Goal: Check status: Check status

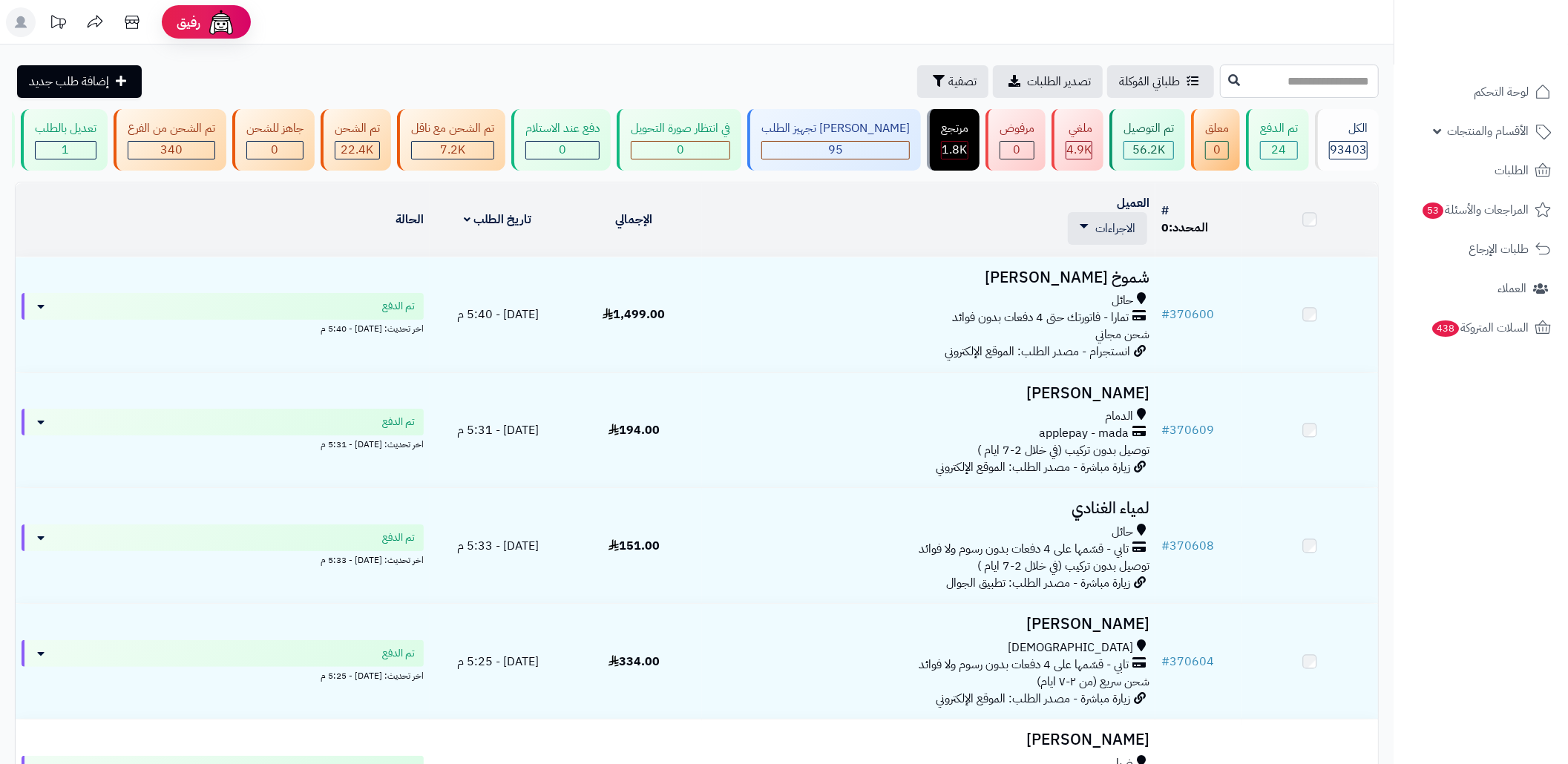
click at [1253, 71] on input "text" at bounding box center [1300, 81] width 159 height 34
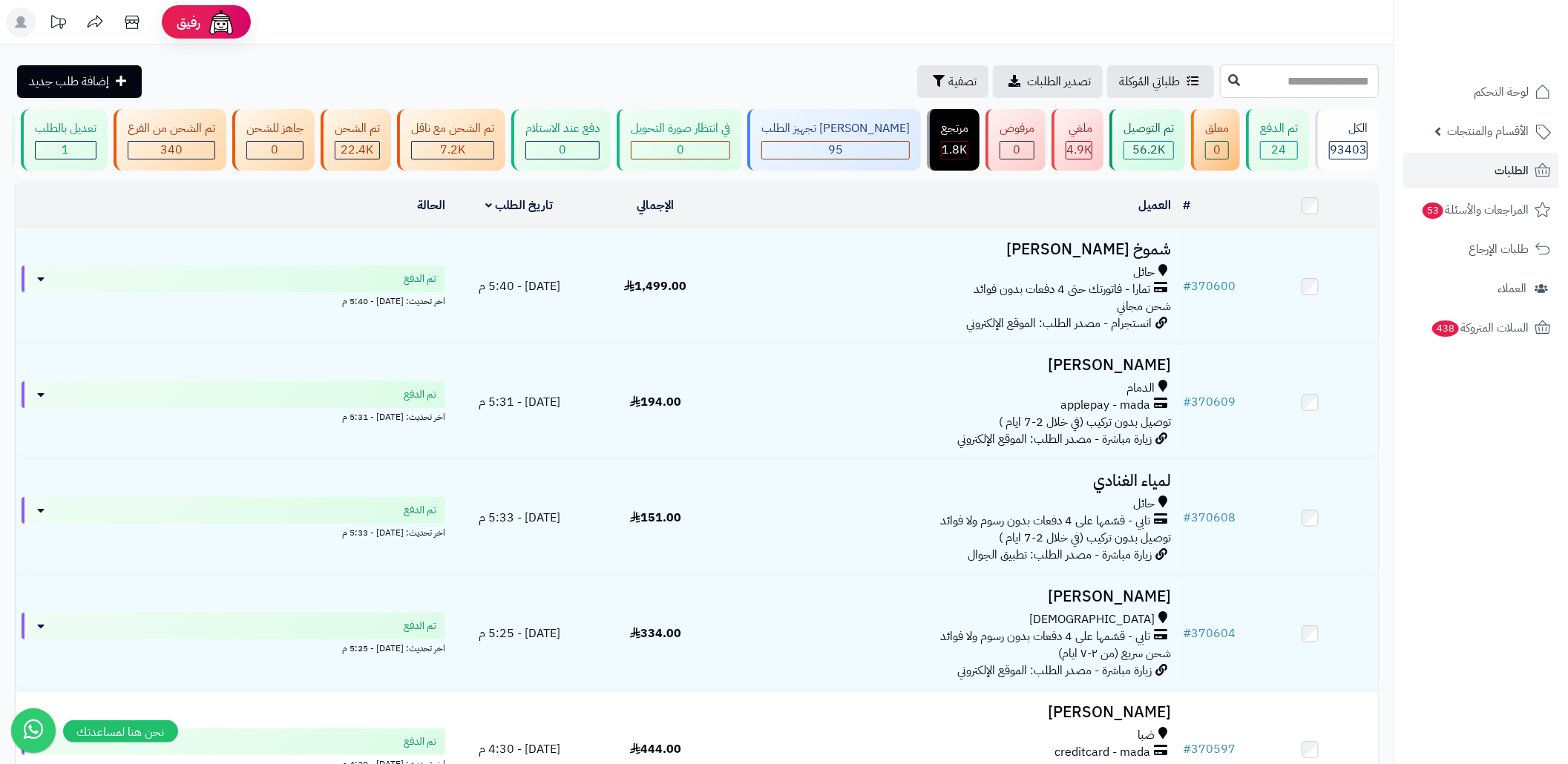
paste input "******"
type input "******"
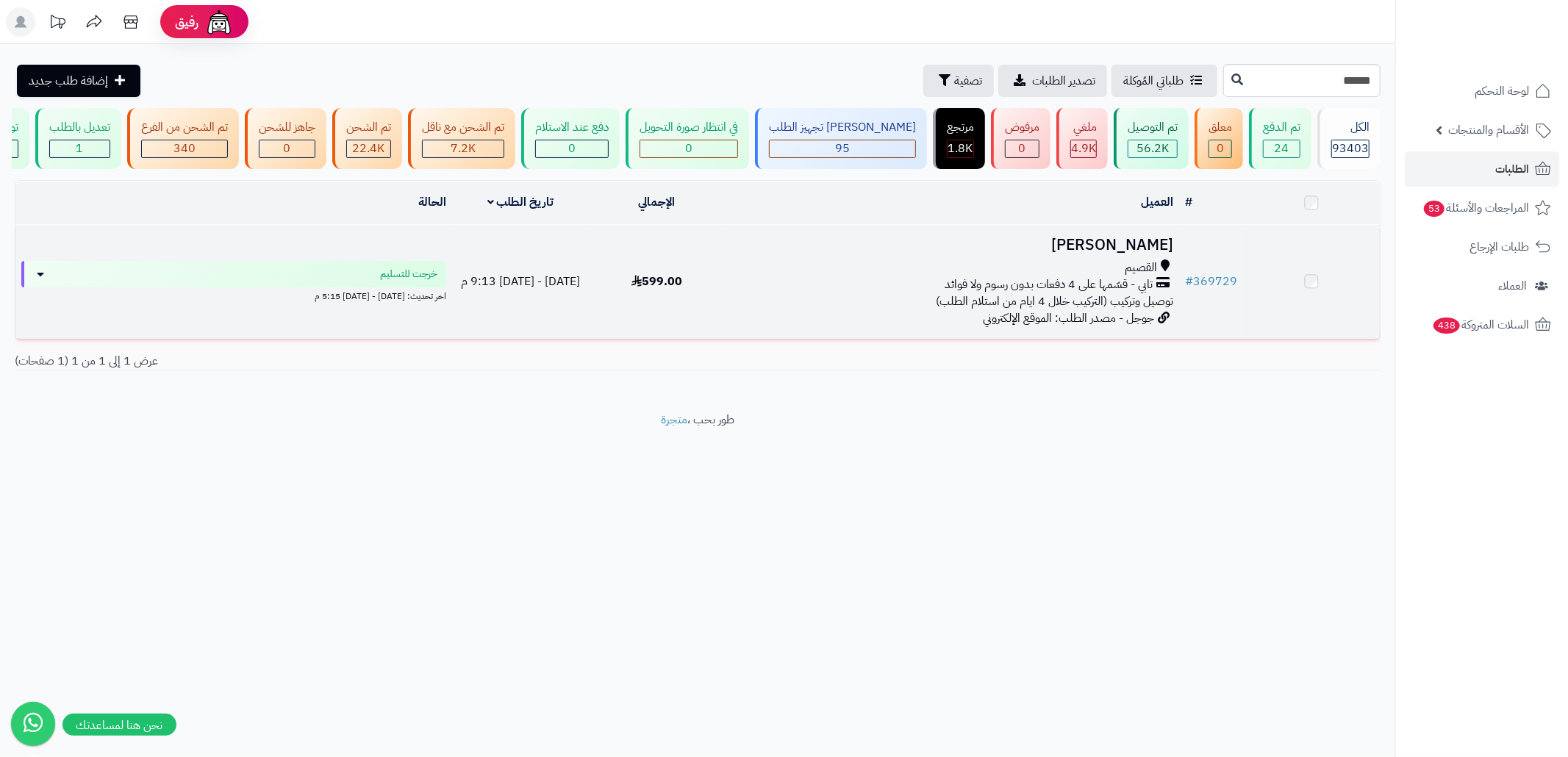
click at [700, 281] on td "599.00" at bounding box center [657, 282] width 137 height 114
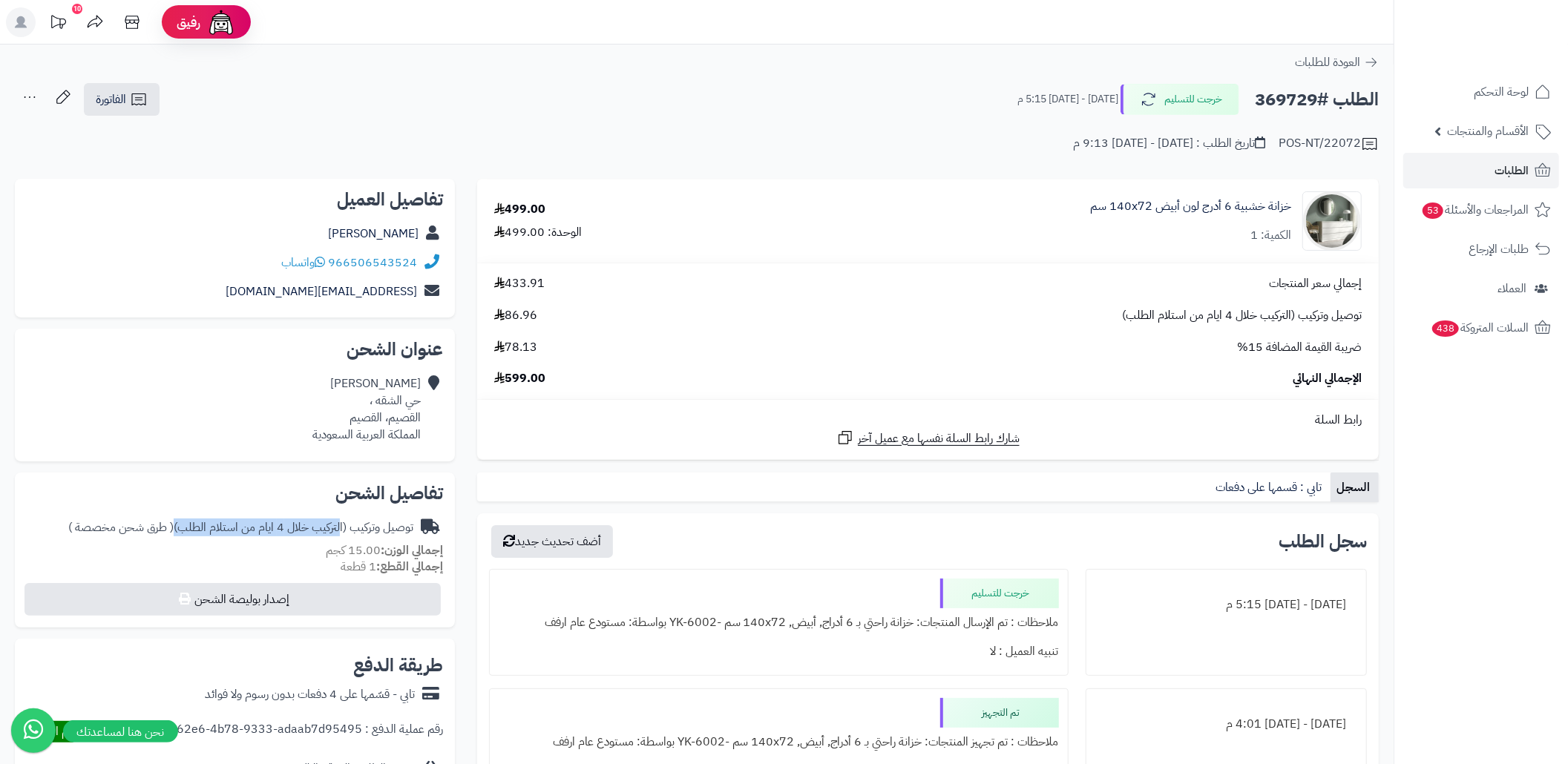
drag, startPoint x: 344, startPoint y: 527, endPoint x: 182, endPoint y: 517, distance: 162.3
click at [181, 517] on div "توصيل وتركيب (التركيب خلال 4 ايام من استلام الطلب) ( طرق شحن مخصصة )" at bounding box center [235, 528] width 416 height 29
copy div "التركيب خلال 4 ايام من استلام الطلب"
click at [1474, 181] on link "الطلبات" at bounding box center [1481, 171] width 156 height 36
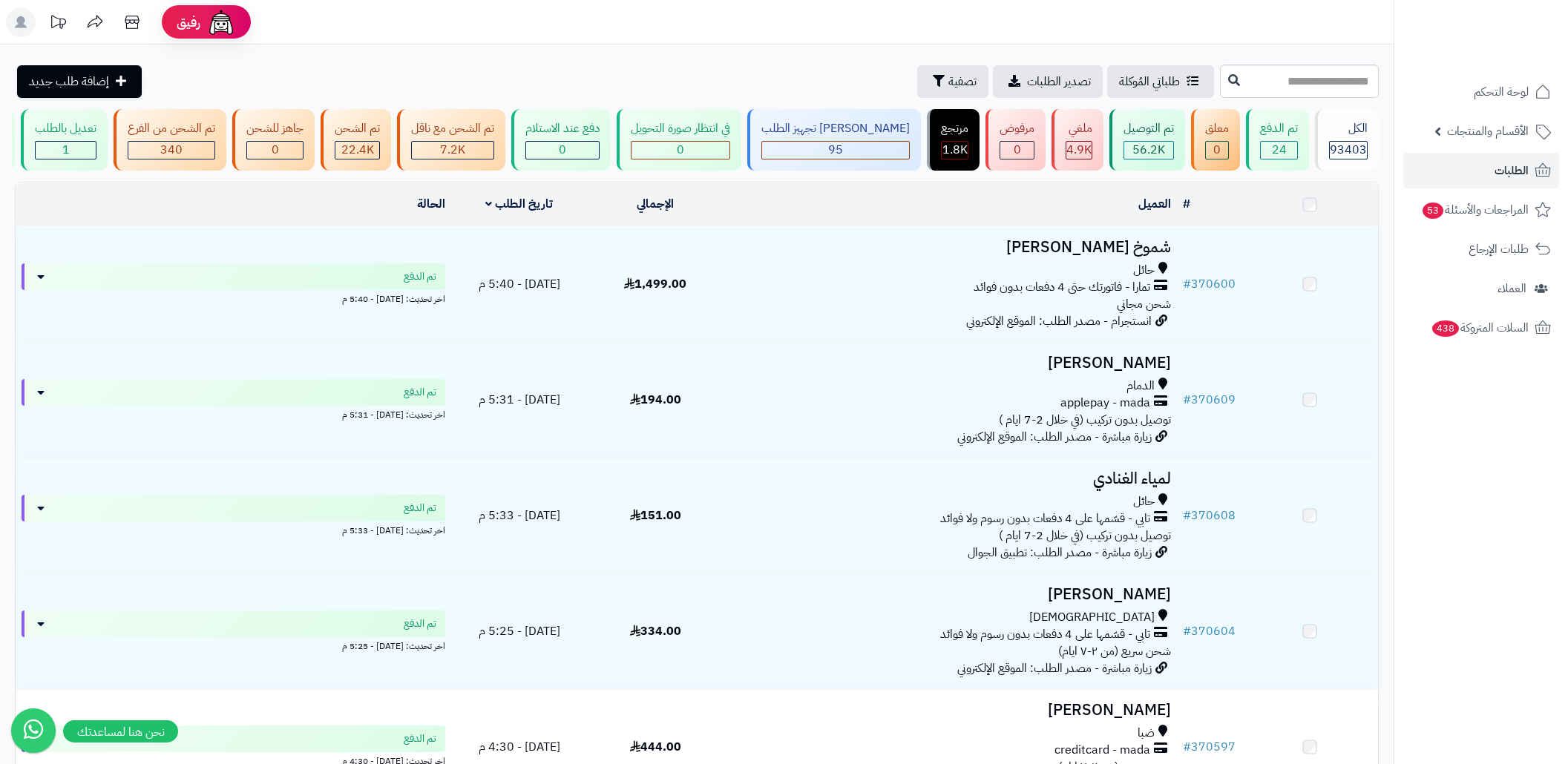
click at [1270, 82] on input "text" at bounding box center [1300, 81] width 159 height 34
paste input "******"
type input "******"
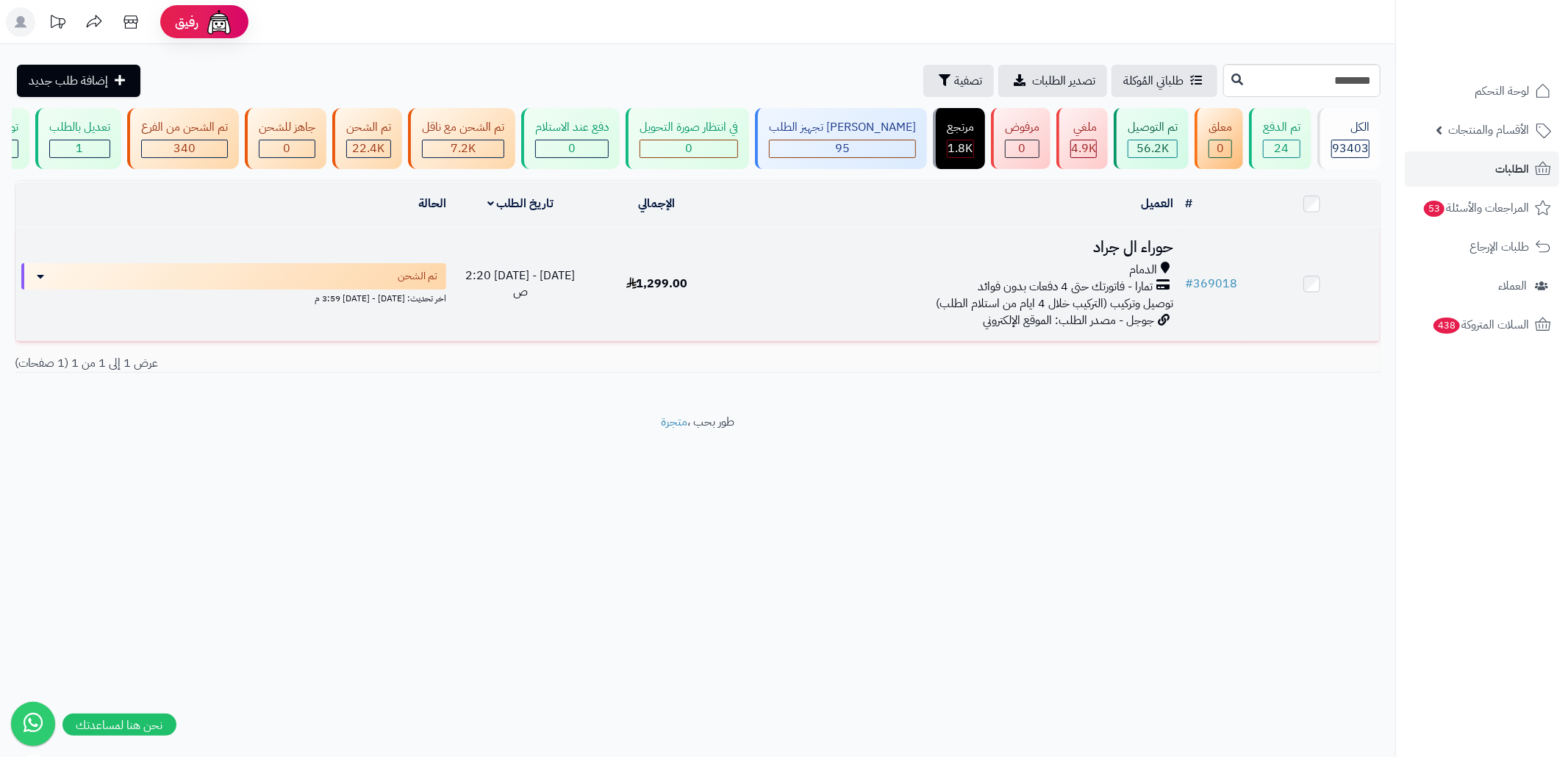
click at [765, 313] on div "الدمام تمارا - فاتورتك حتى 4 دفعات بدون فوائد توصيل وتركيب (التركيب خلال 4 ايام…" at bounding box center [952, 287] width 443 height 51
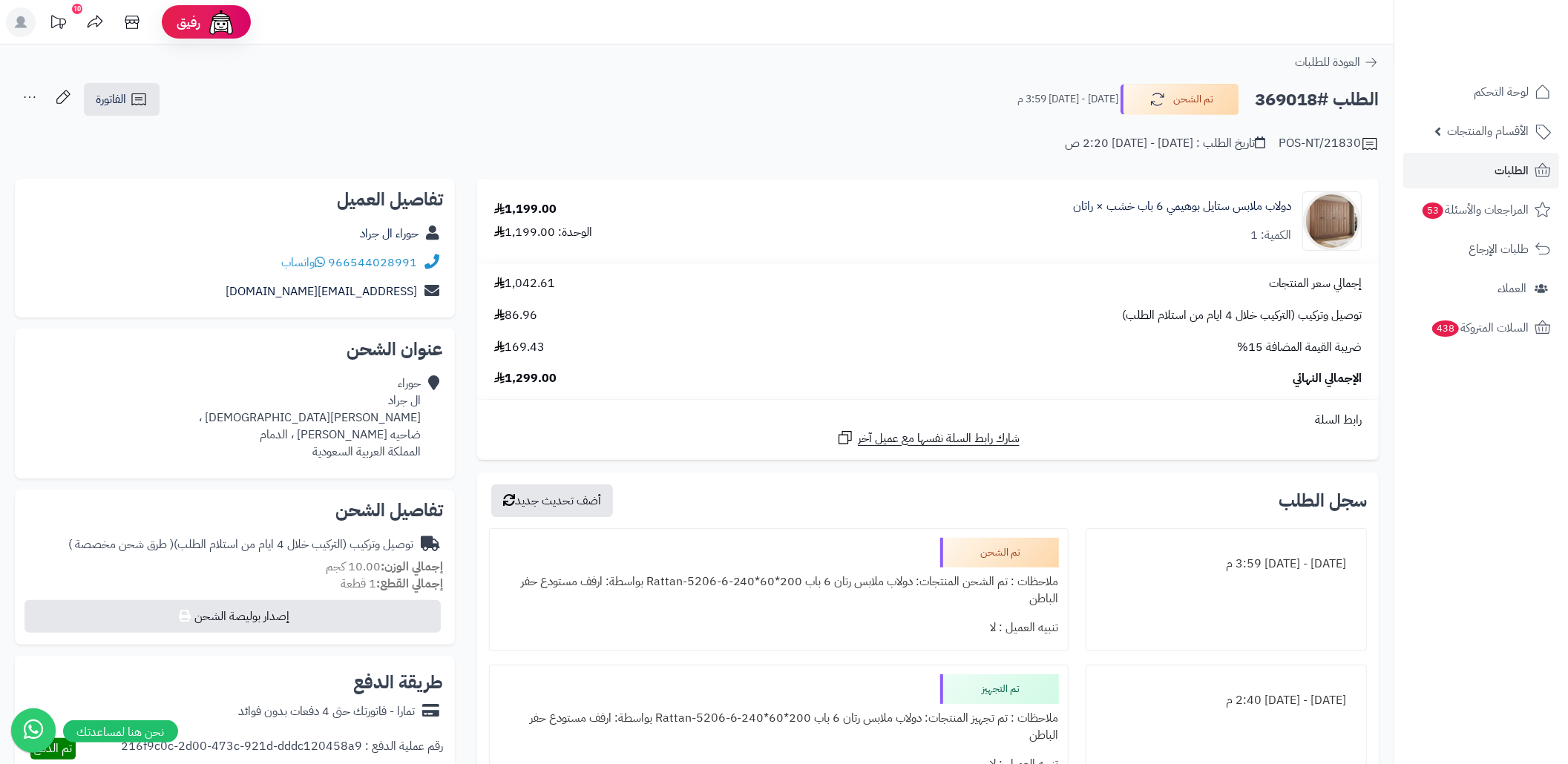
click at [1269, 88] on h2 "الطلب #369018" at bounding box center [1316, 100] width 124 height 31
copy h2 "369018"
click at [637, 134] on div "POS-NT/21830 تاريخ الطلب : الأحد - ١٠ أغسطس ٢٠٢٥ - 2:20 ص" at bounding box center [697, 135] width 1364 height 36
click at [680, 117] on div "POS-NT/21830 تاريخ الطلب : الأحد - ١٠ أغسطس ٢٠٢٥ - 2:20 ص" at bounding box center [697, 135] width 1364 height 36
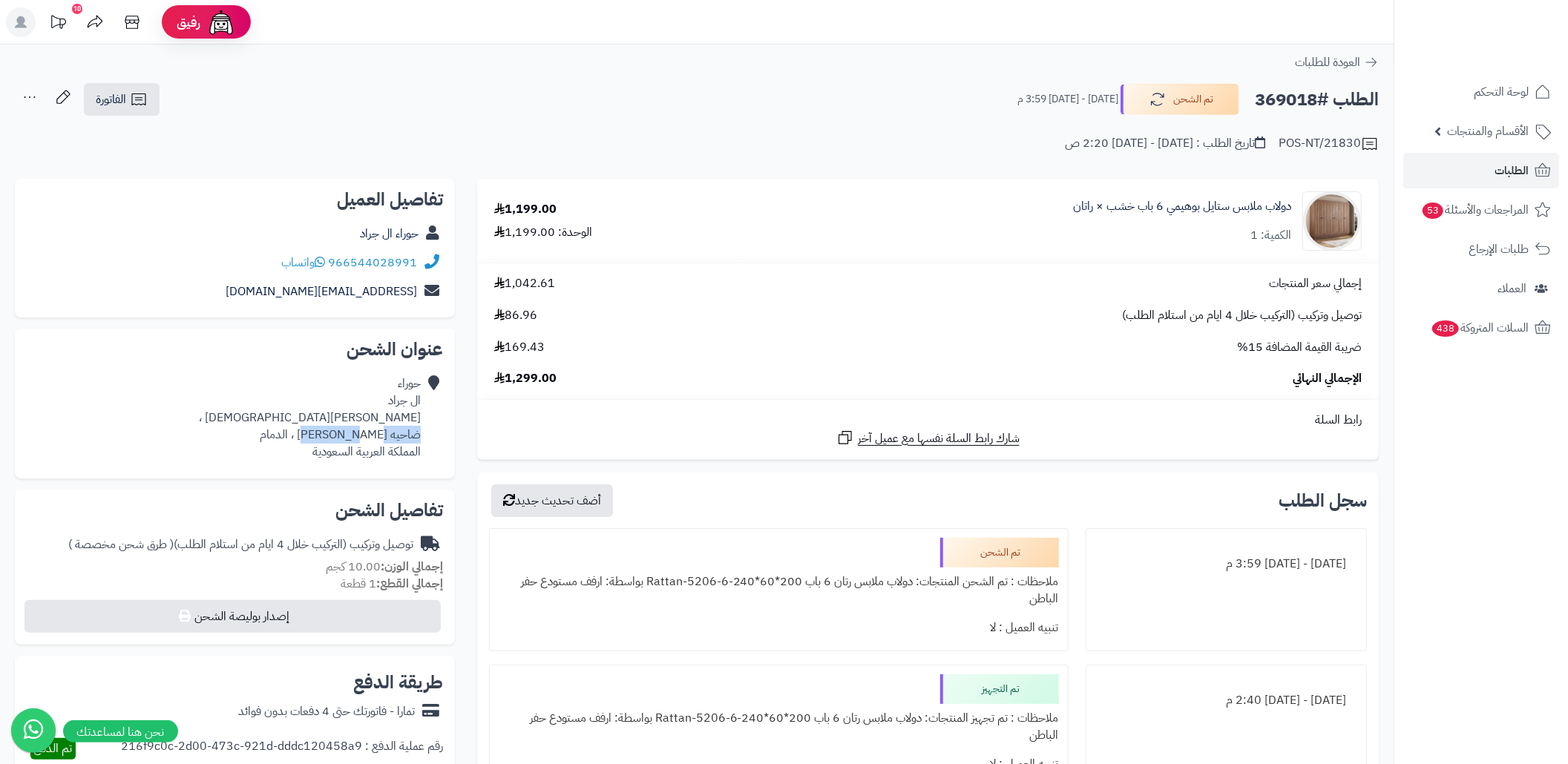
copy div "ضاحيه الملك فهد"
drag, startPoint x: 421, startPoint y: 434, endPoint x: 340, endPoint y: 436, distance: 81.0
click at [340, 436] on div "حوراء ال جراد منصور المؤمني ، ضاحيه الملك فهد ، الدمام المملكة العربية السعودية" at bounding box center [235, 418] width 416 height 97
click at [597, 121] on div "POS-NT/21830 تاريخ الطلب : الأحد - ١٠ أغسطس ٢٠٢٥ - 2:20 ص" at bounding box center [697, 135] width 1364 height 36
click at [153, 96] on link "الفاتورة" at bounding box center [121, 100] width 76 height 33
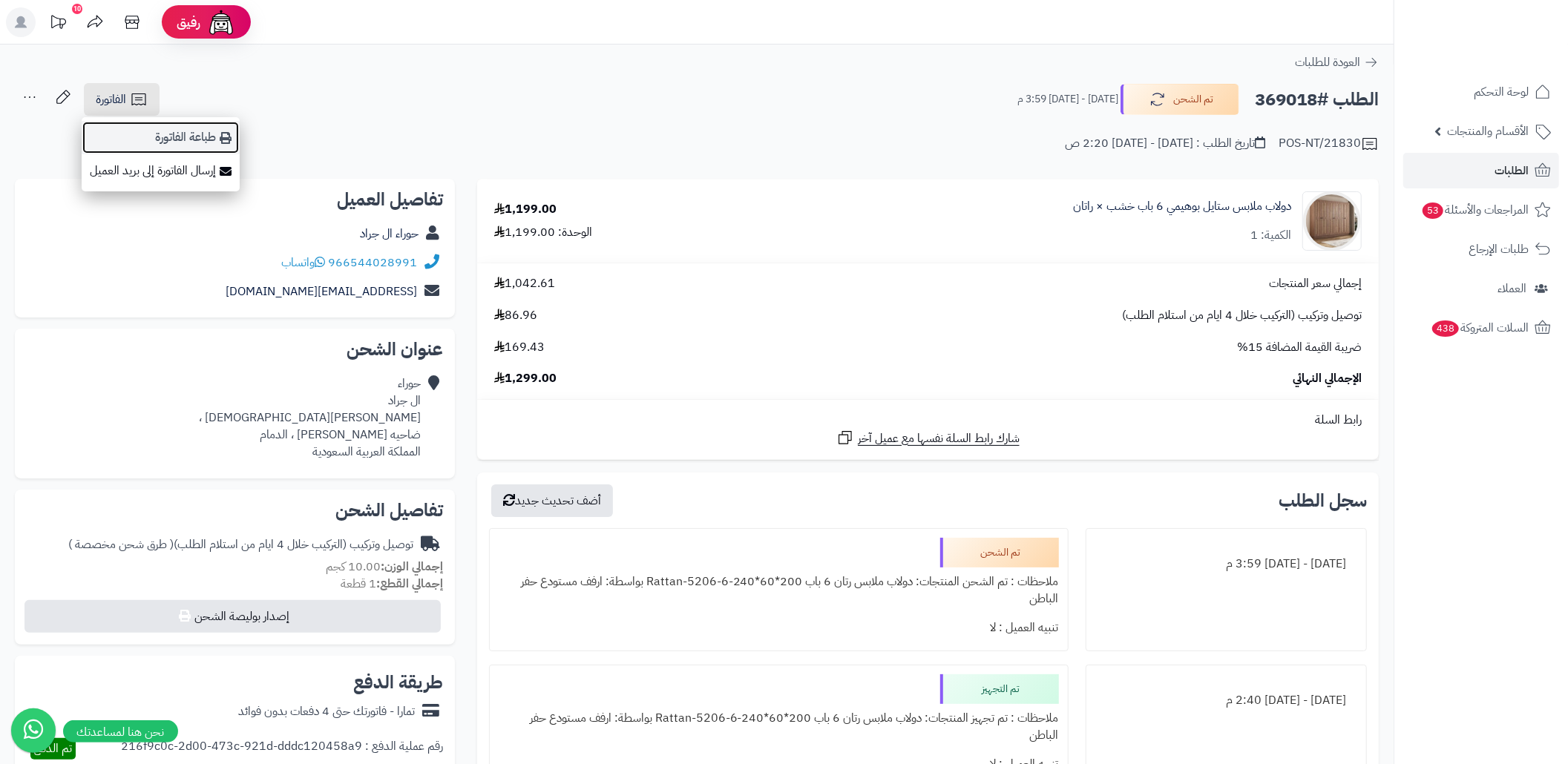
click at [175, 134] on link "طباعة الفاتورة" at bounding box center [160, 137] width 158 height 34
click at [1281, 109] on h2 "الطلب #369018" at bounding box center [1316, 100] width 124 height 31
copy h2 "369018"
click at [1481, 174] on link "الطلبات" at bounding box center [1481, 171] width 156 height 36
